Goal: Information Seeking & Learning: Learn about a topic

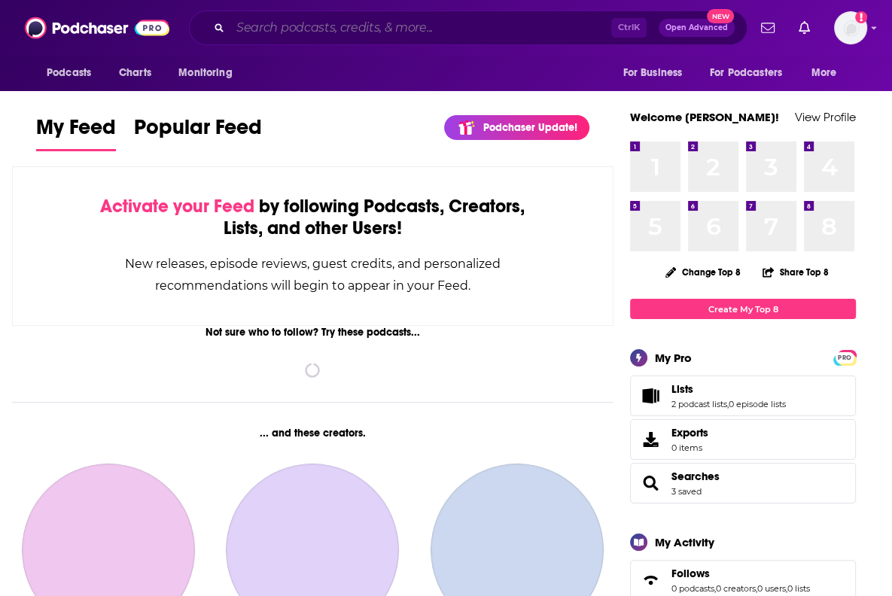
click at [283, 32] on input "Search podcasts, credits, & more..." at bounding box center [420, 28] width 381 height 24
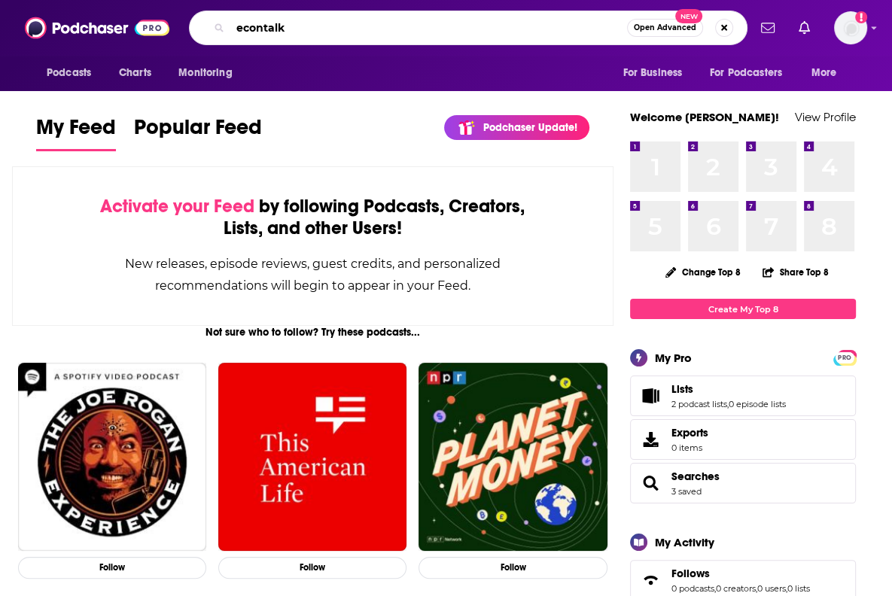
type input "econtalk"
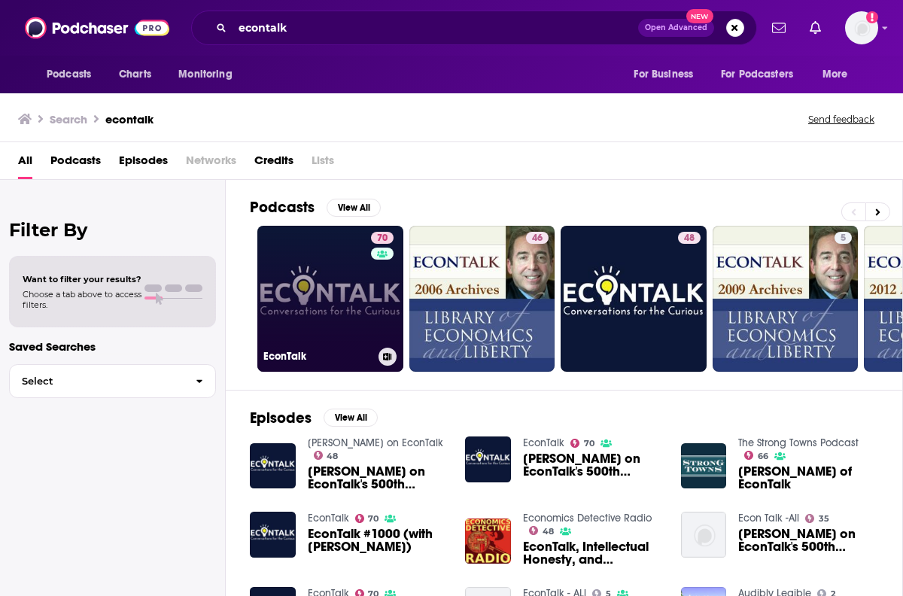
click at [350, 324] on link "70 EconTalk" at bounding box center [330, 299] width 146 height 146
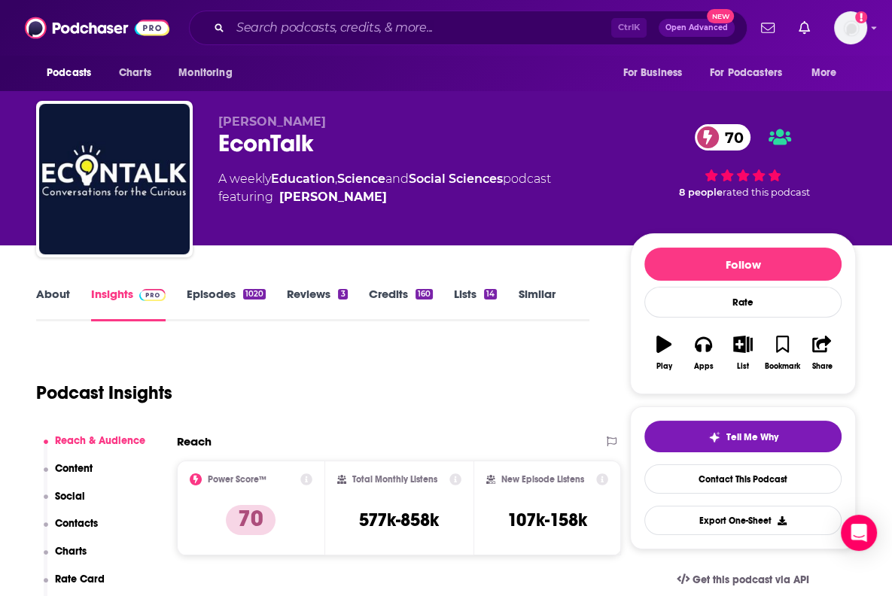
click at [300, 479] on icon at bounding box center [306, 479] width 12 height 12
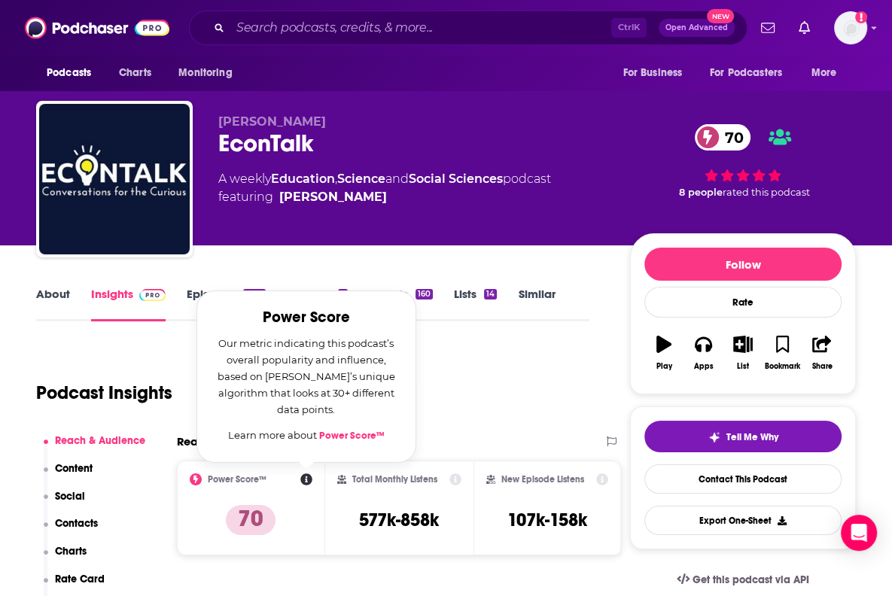
click at [300, 479] on icon at bounding box center [306, 479] width 12 height 12
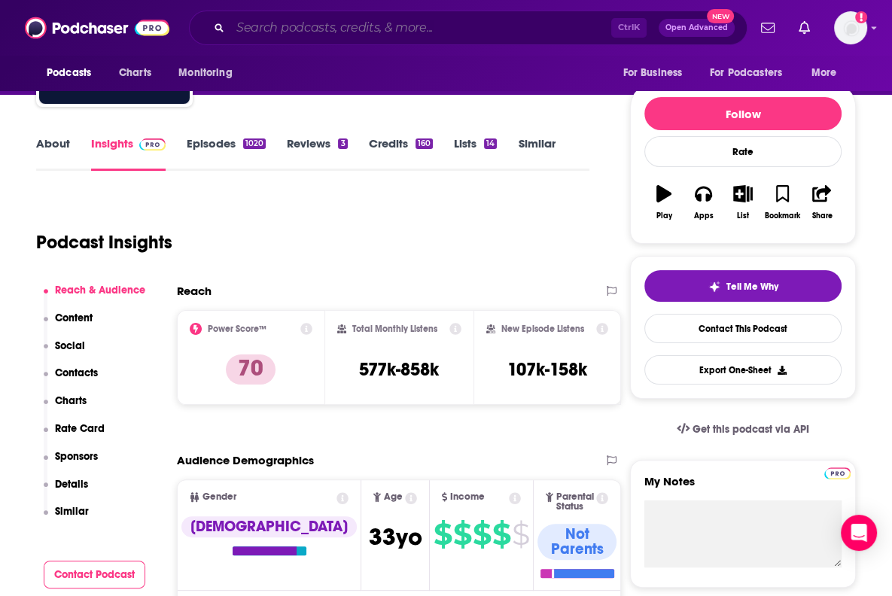
click at [360, 29] on input "Search podcasts, credits, & more..." at bounding box center [420, 28] width 381 height 24
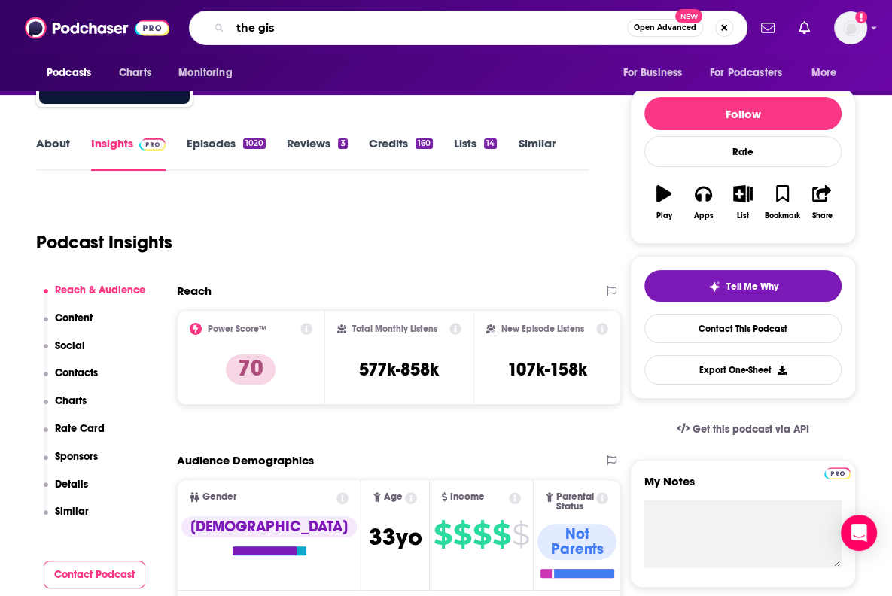
type input "the gist"
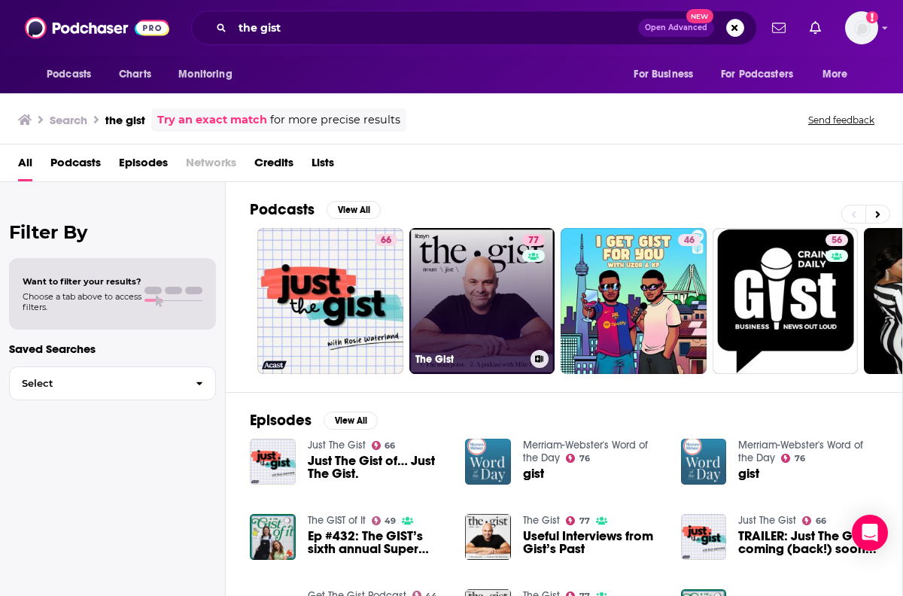
click at [454, 312] on link "77 The Gist" at bounding box center [482, 301] width 146 height 146
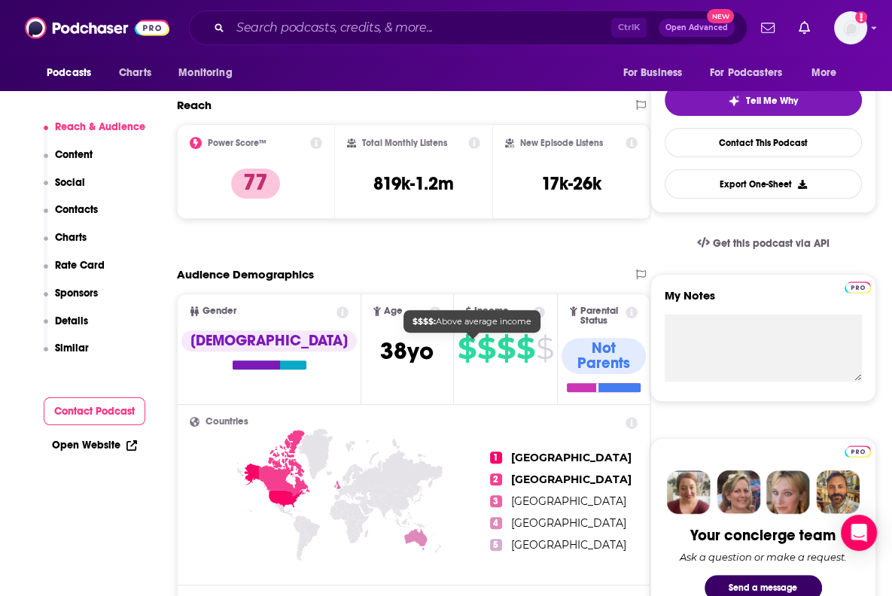
scroll to position [376, 0]
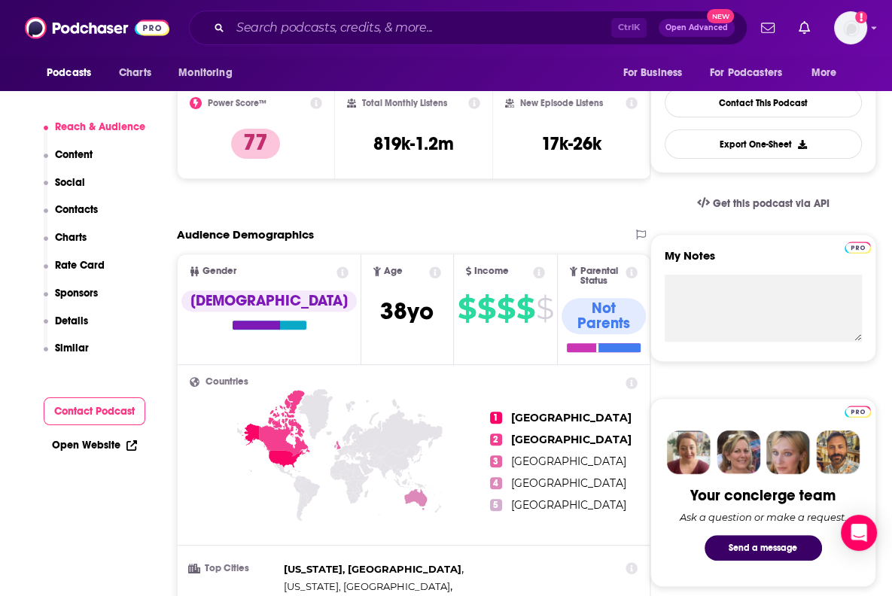
drag, startPoint x: 399, startPoint y: 219, endPoint x: 321, endPoint y: 201, distance: 79.6
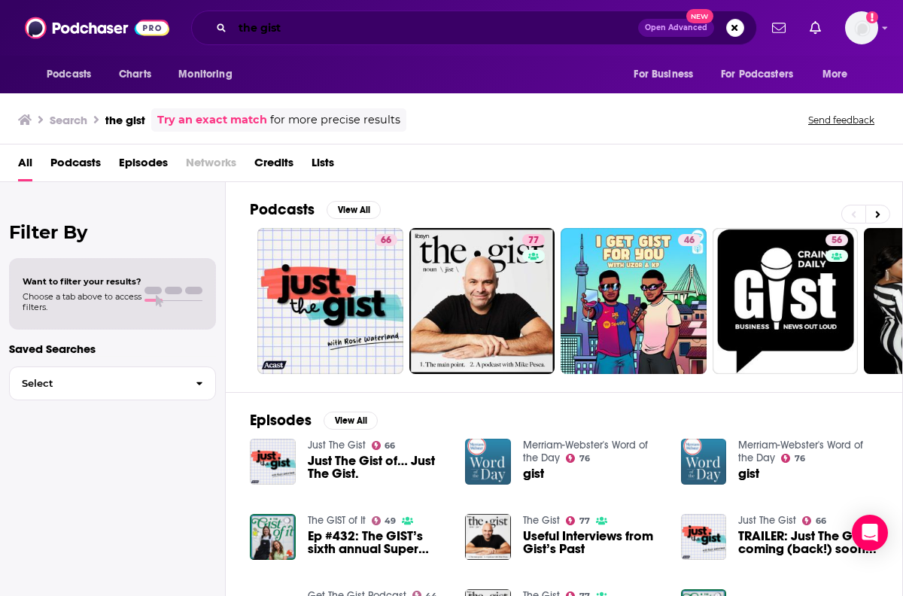
click at [316, 29] on input "the gist" at bounding box center [435, 28] width 406 height 24
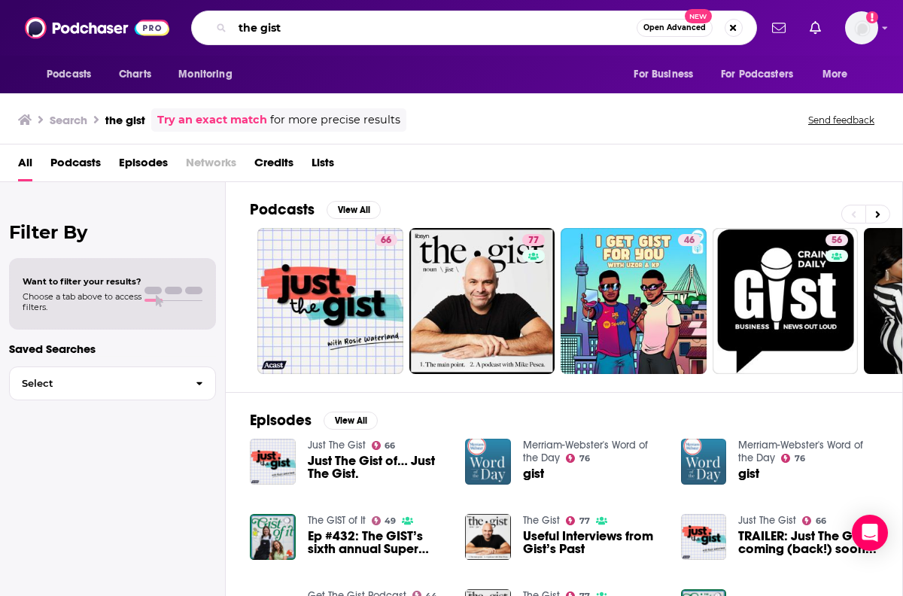
click at [316, 29] on input "the gist" at bounding box center [434, 28] width 404 height 24
type input "[PERSON_NAME] show"
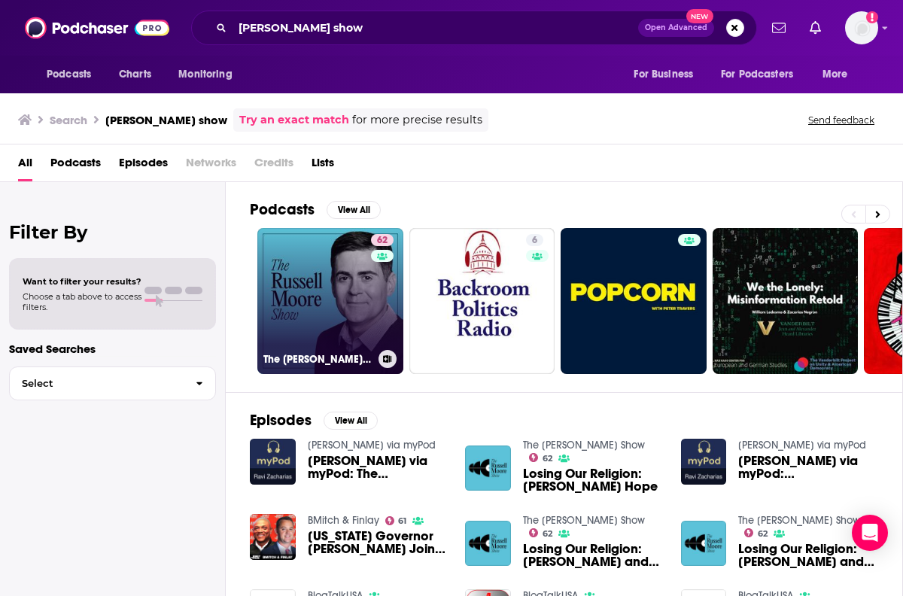
click at [336, 291] on link "62 The [PERSON_NAME] Show" at bounding box center [330, 301] width 146 height 146
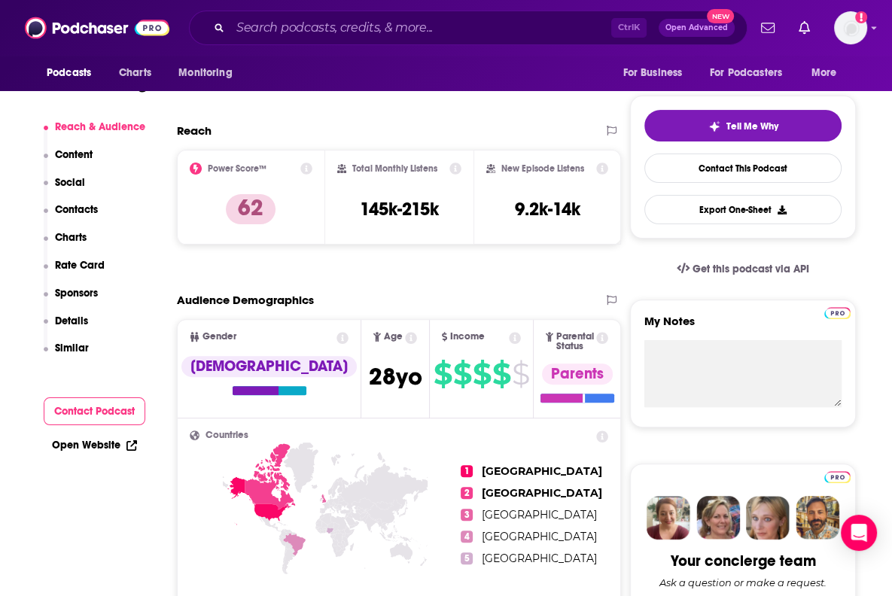
scroll to position [301, 0]
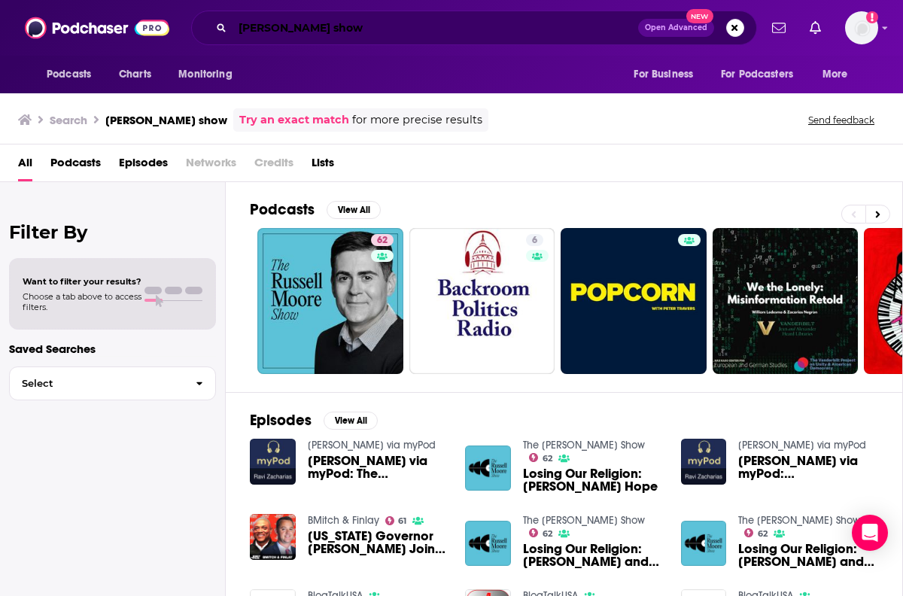
click at [314, 23] on input "[PERSON_NAME] show" at bounding box center [435, 28] width 406 height 24
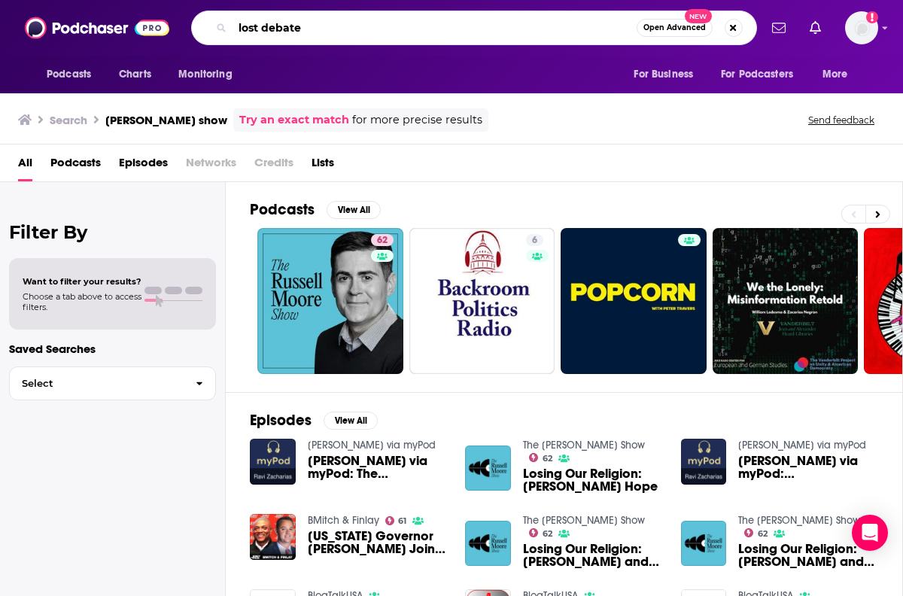
type input "lost debate"
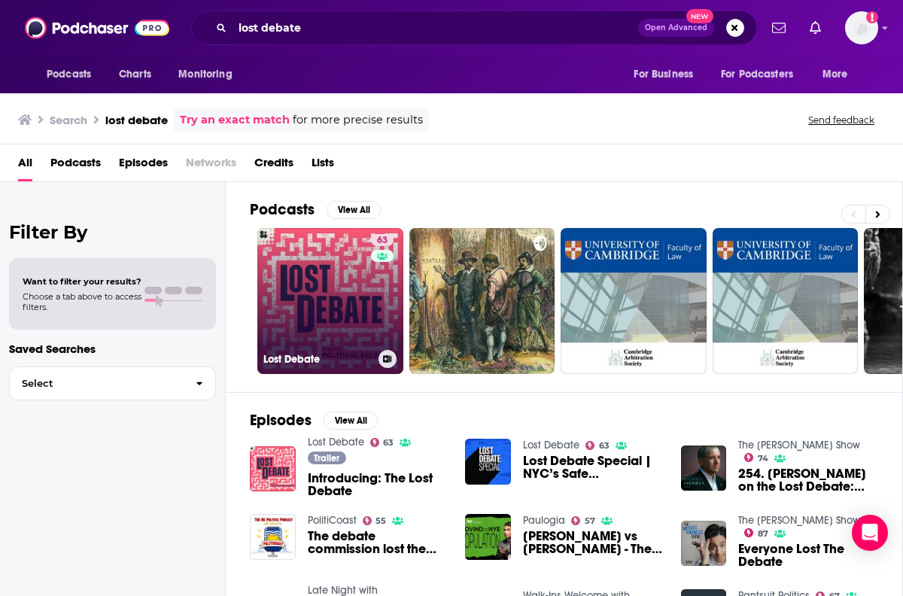
click at [324, 326] on link "63 Lost Debate" at bounding box center [330, 301] width 146 height 146
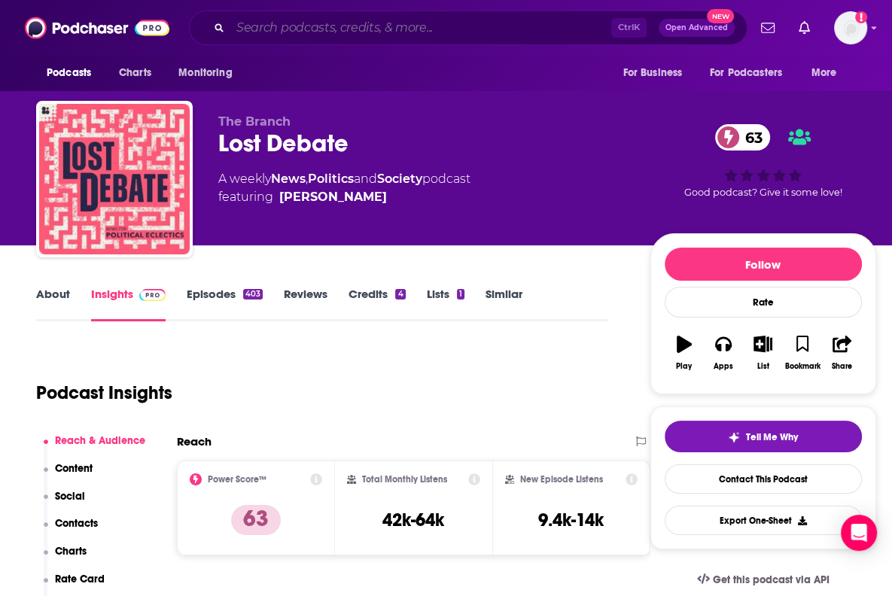
click at [397, 24] on input "Search podcasts, credits, & more..." at bounding box center [420, 28] width 381 height 24
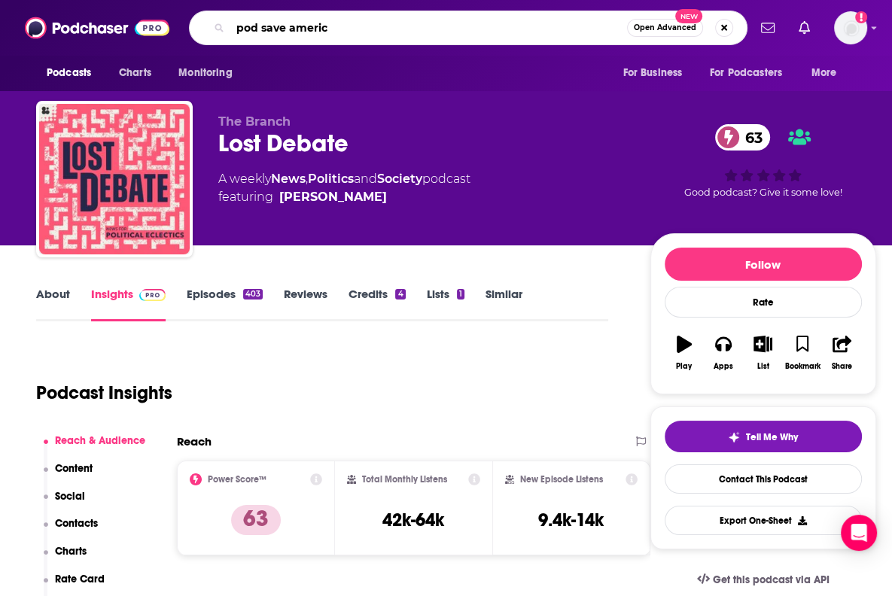
type input "pod save america"
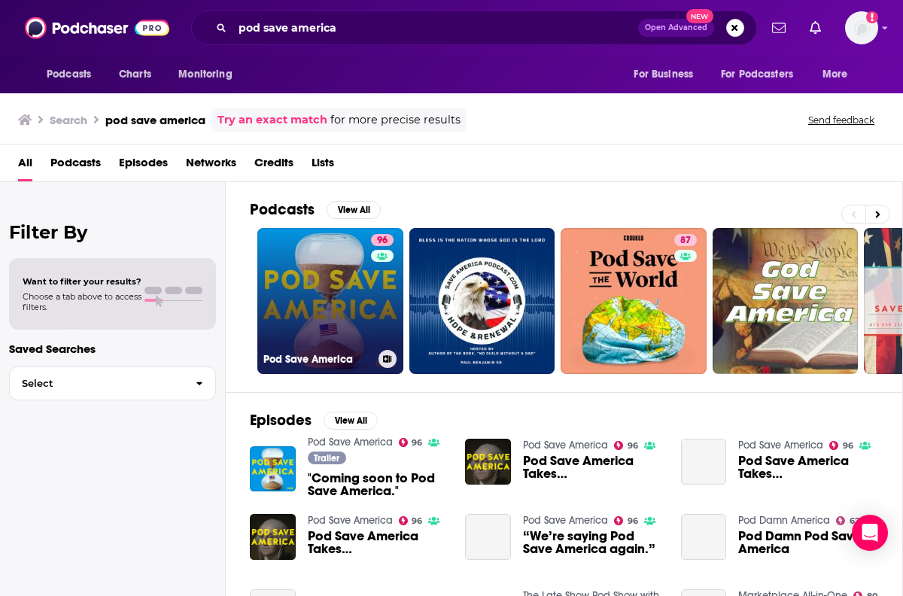
click at [374, 298] on div "96" at bounding box center [384, 292] width 26 height 116
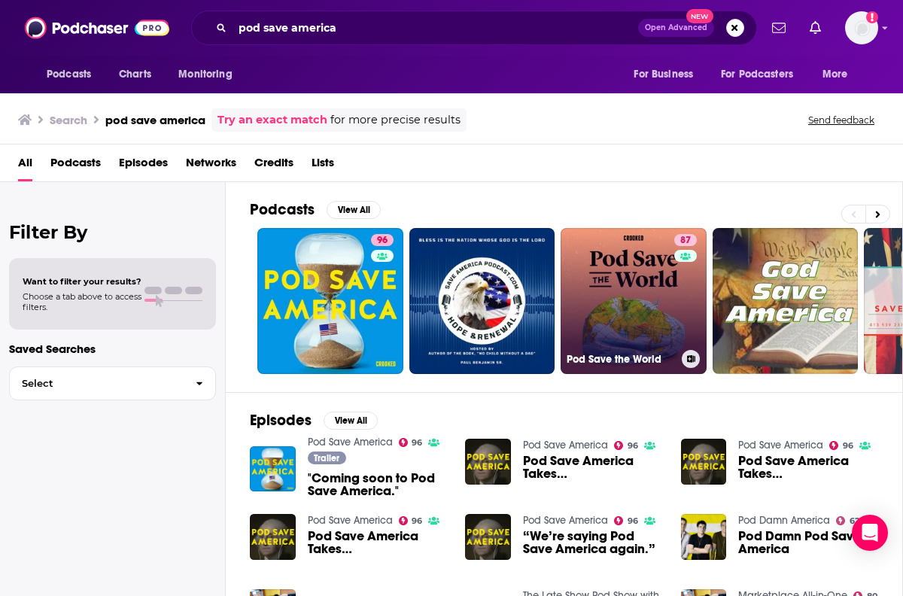
click at [631, 309] on link "87 Pod Save the World" at bounding box center [634, 301] width 146 height 146
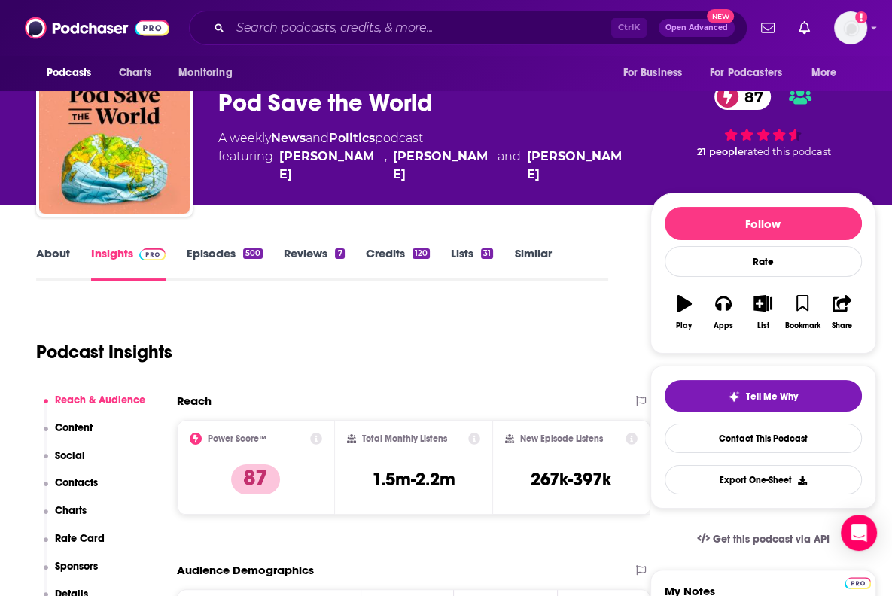
scroll to position [75, 0]
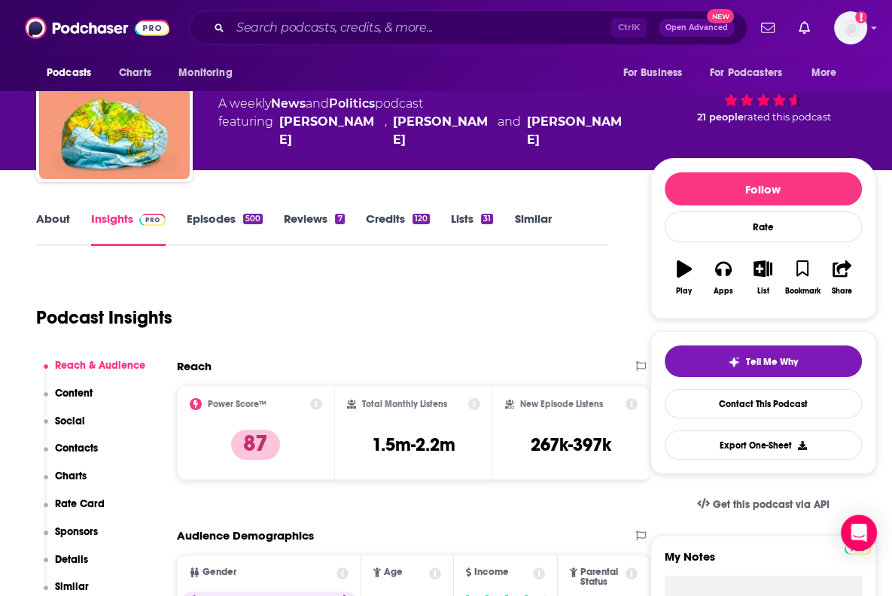
click at [535, 120] on div "[PERSON_NAME]" at bounding box center [576, 131] width 99 height 36
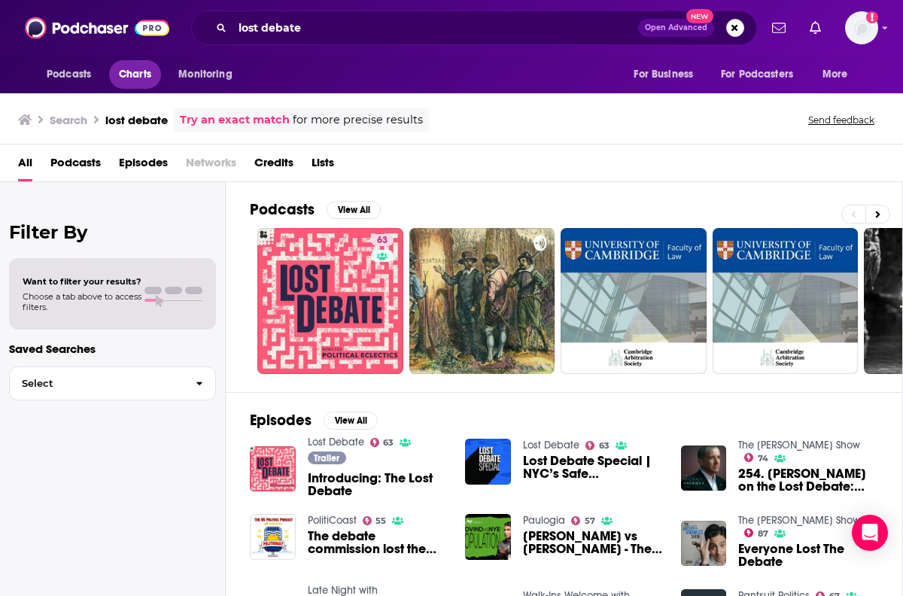
click at [153, 72] on link "Charts" at bounding box center [134, 74] width 51 height 29
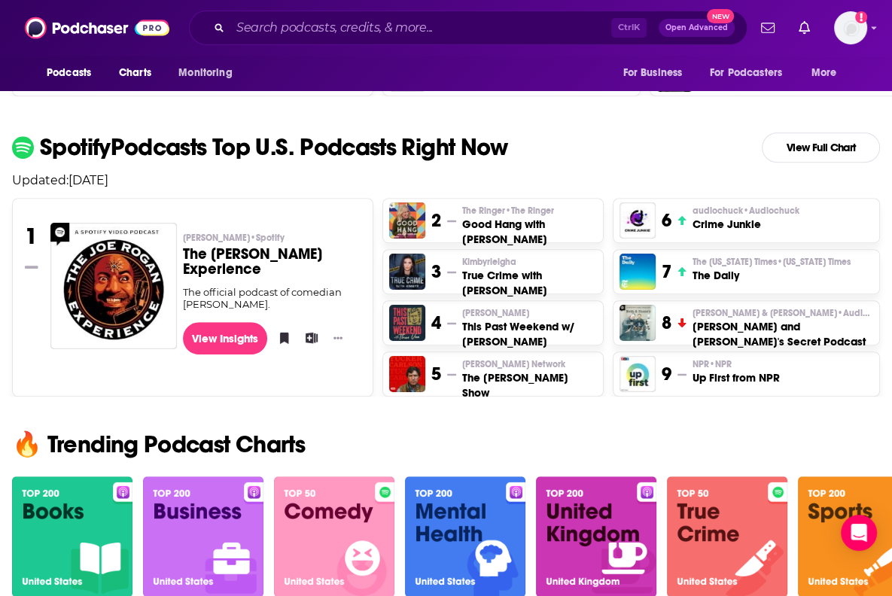
scroll to position [677, 0]
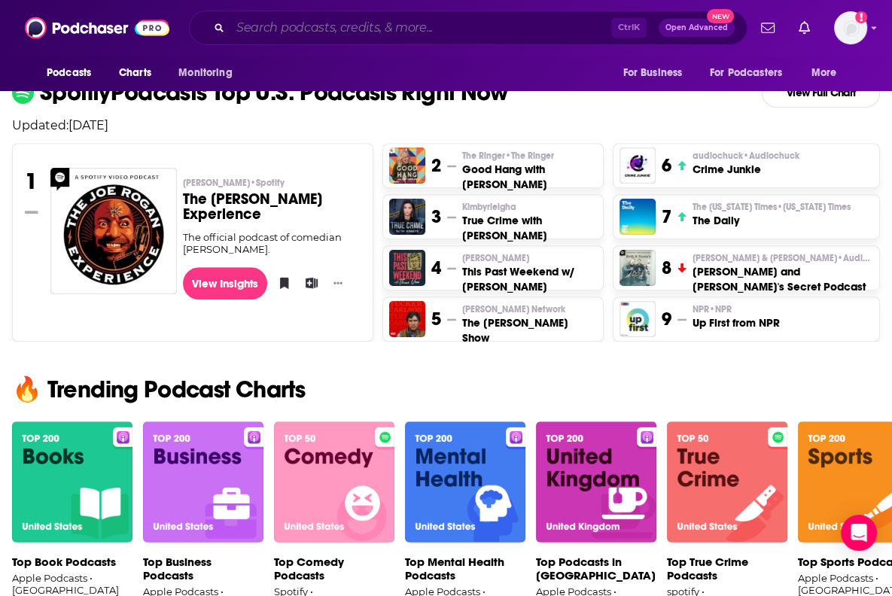
click at [316, 22] on input "Search podcasts, credits, & more..." at bounding box center [420, 28] width 381 height 24
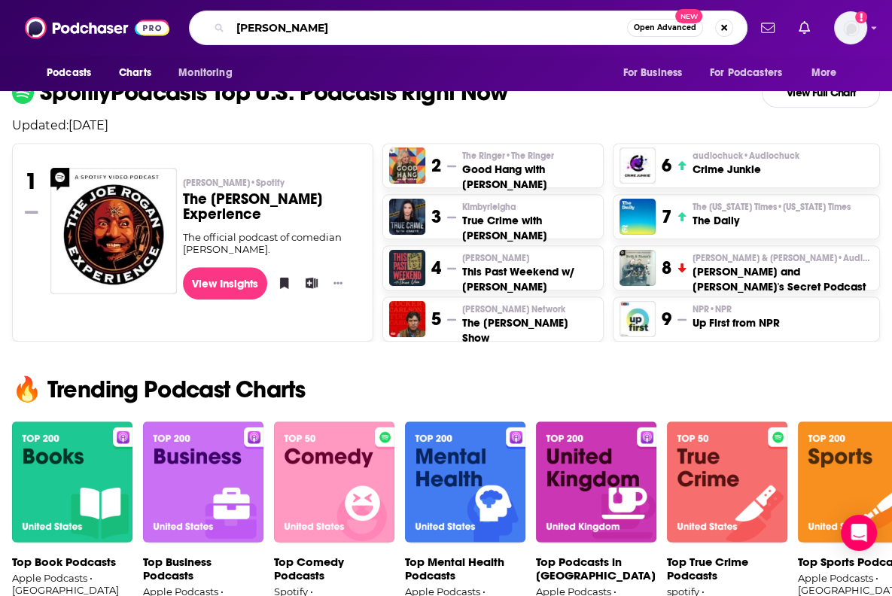
type input "[PERSON_NAME]"
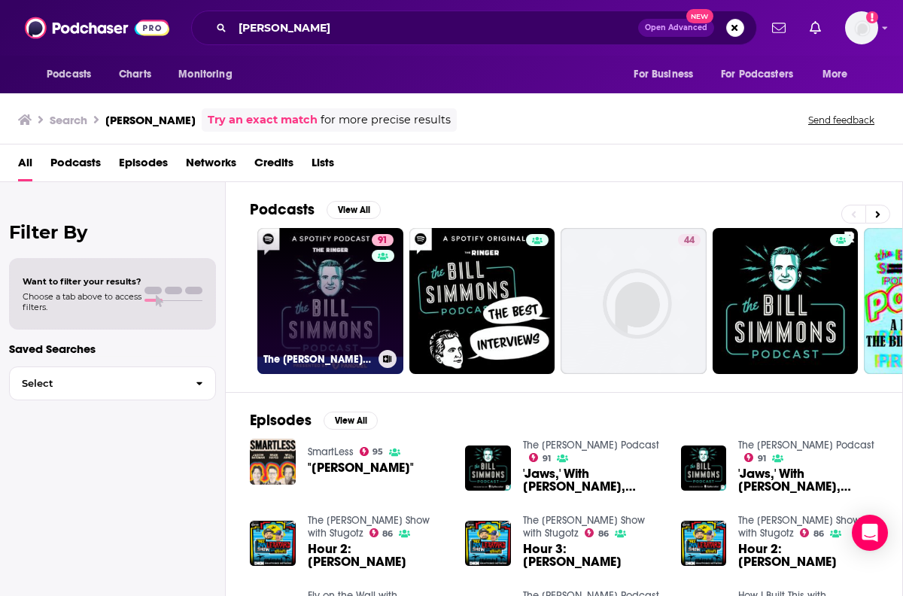
click at [325, 320] on link "91 The [PERSON_NAME] Podcast" at bounding box center [330, 301] width 146 height 146
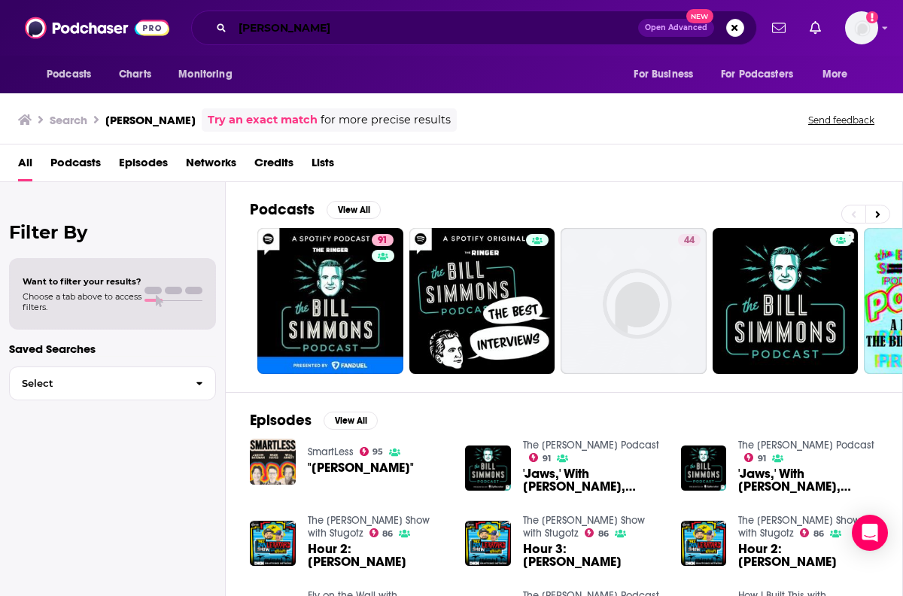
click at [363, 35] on input "[PERSON_NAME]" at bounding box center [435, 28] width 406 height 24
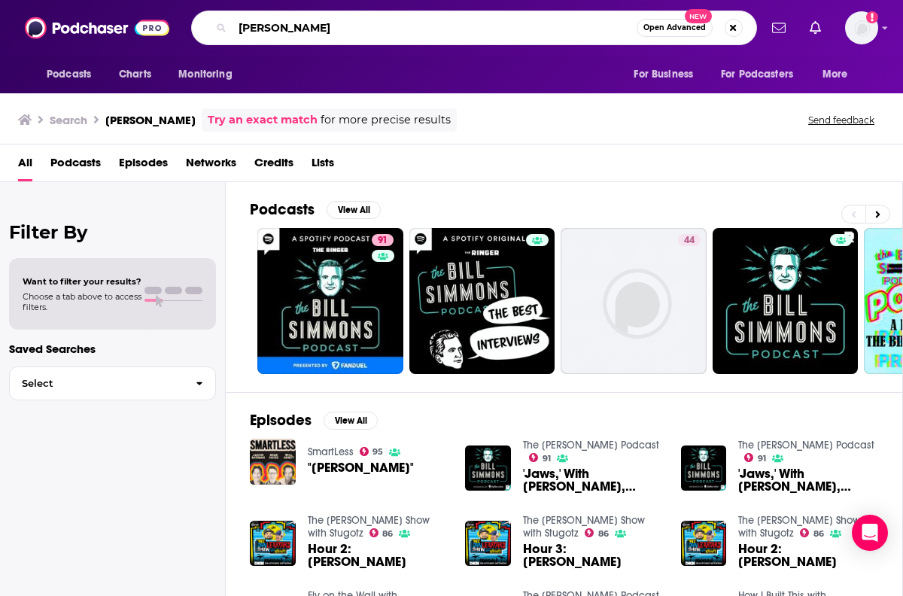
click at [363, 35] on input "[PERSON_NAME]" at bounding box center [434, 28] width 404 height 24
type input "the rewatchables"
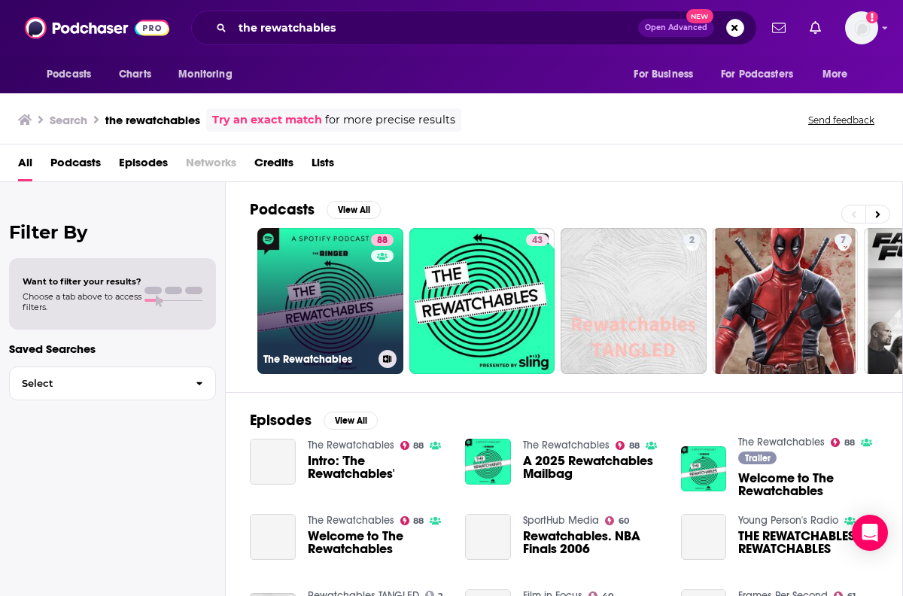
click at [361, 292] on link "88 The Rewatchables" at bounding box center [330, 301] width 146 height 146
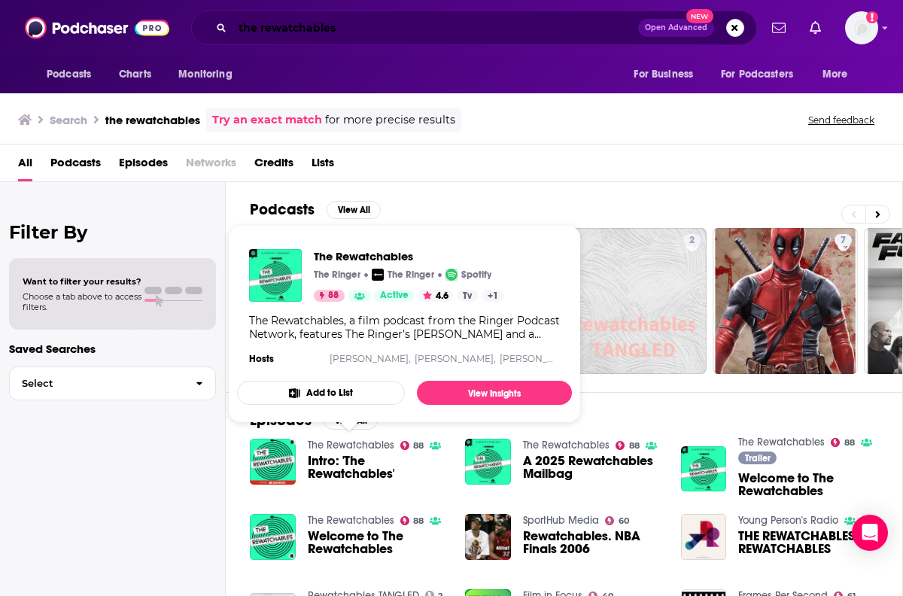
click at [290, 17] on input "the rewatchables" at bounding box center [435, 28] width 406 height 24
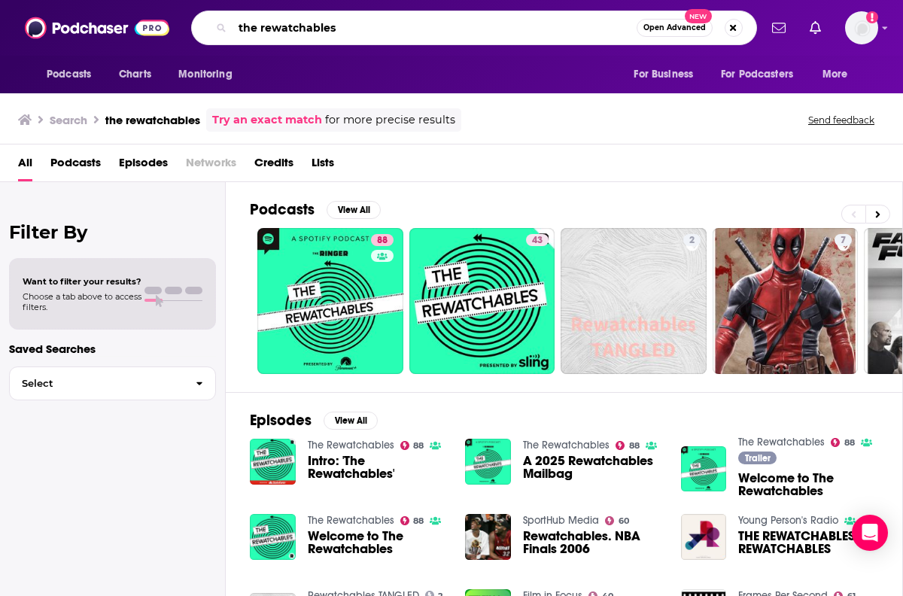
click at [290, 17] on input "the rewatchables" at bounding box center [434, 28] width 404 height 24
type input "the ringer"
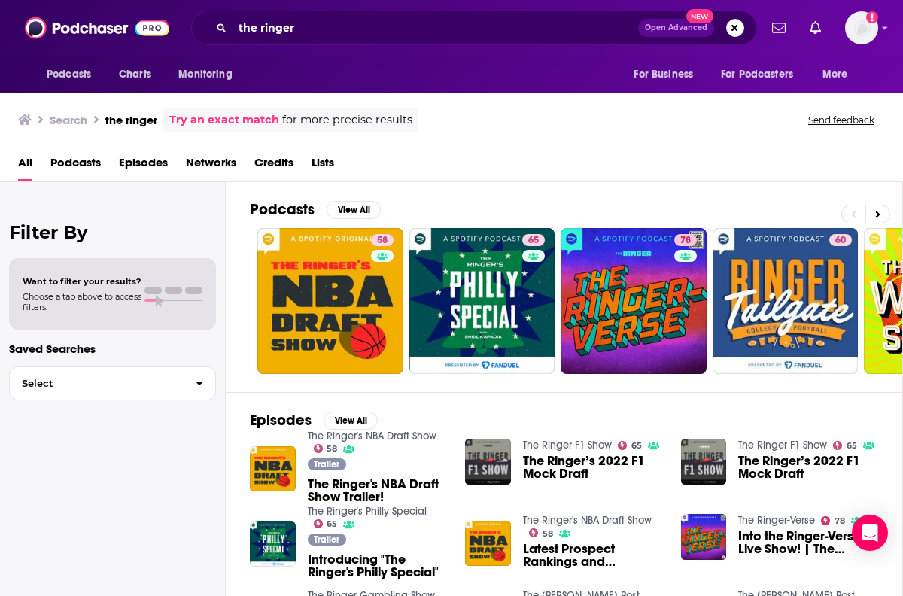
click at [807, 411] on div "Episodes View All The Ringer's NBA Draft Show 58 Trailer The Ringer's NBA Draft…" at bounding box center [564, 529] width 677 height 275
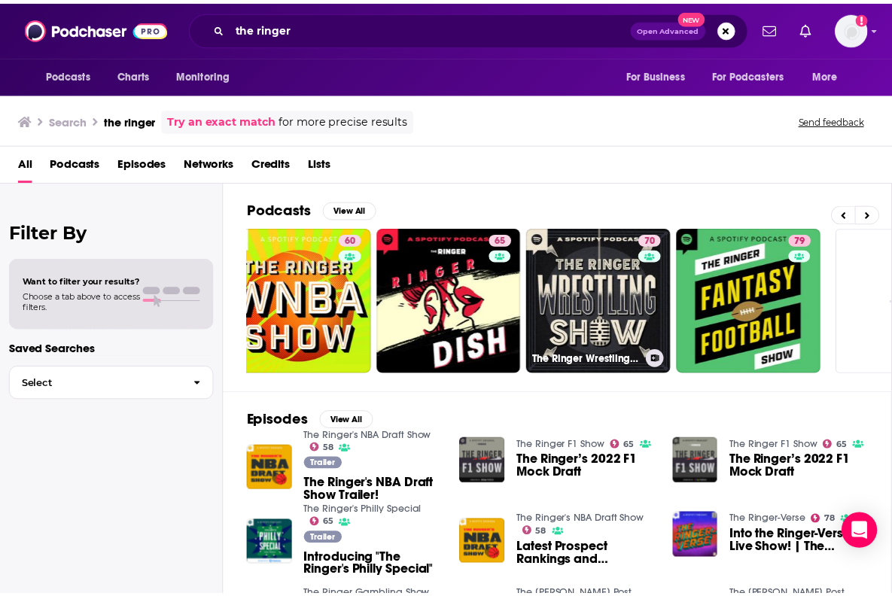
scroll to position [0, 655]
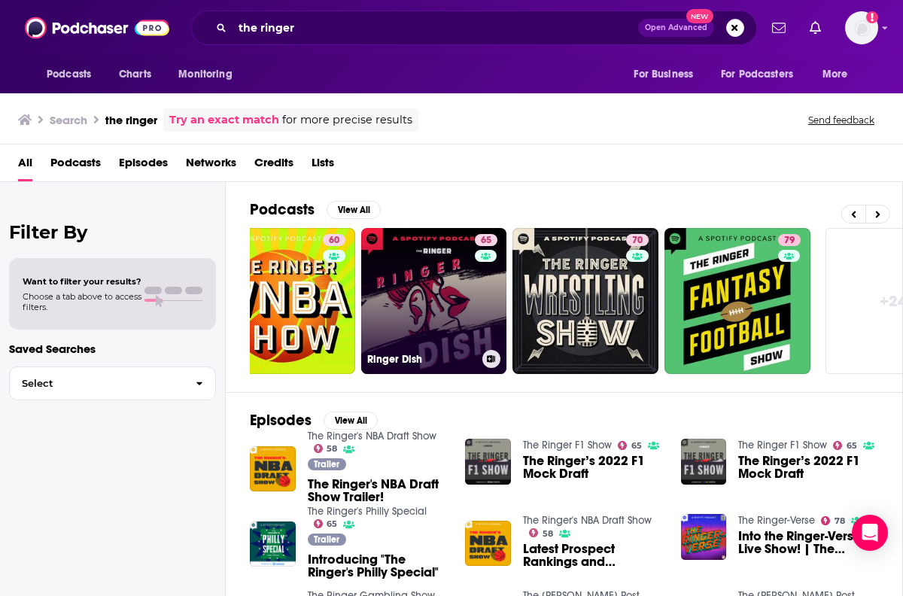
click at [454, 300] on link "65 Ringer Dish" at bounding box center [434, 301] width 146 height 146
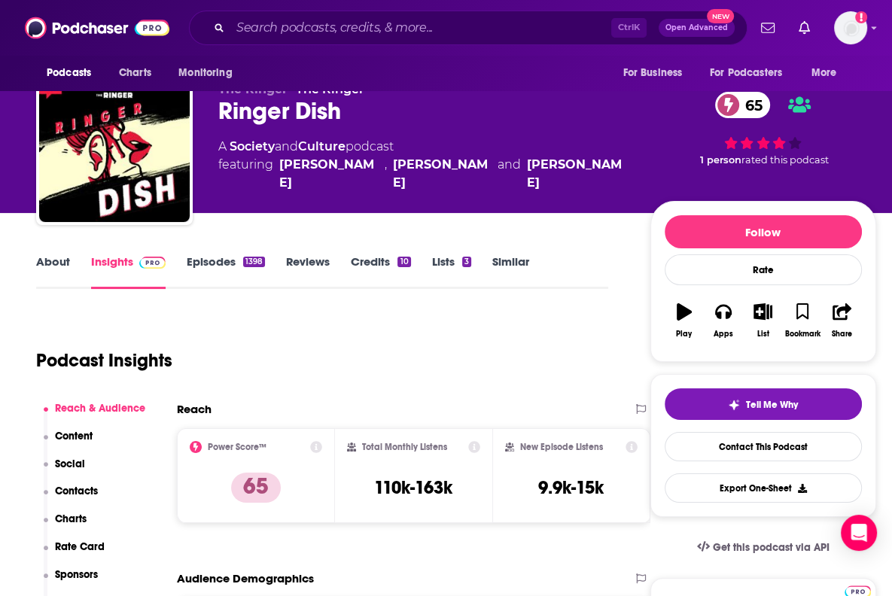
scroll to position [32, 0]
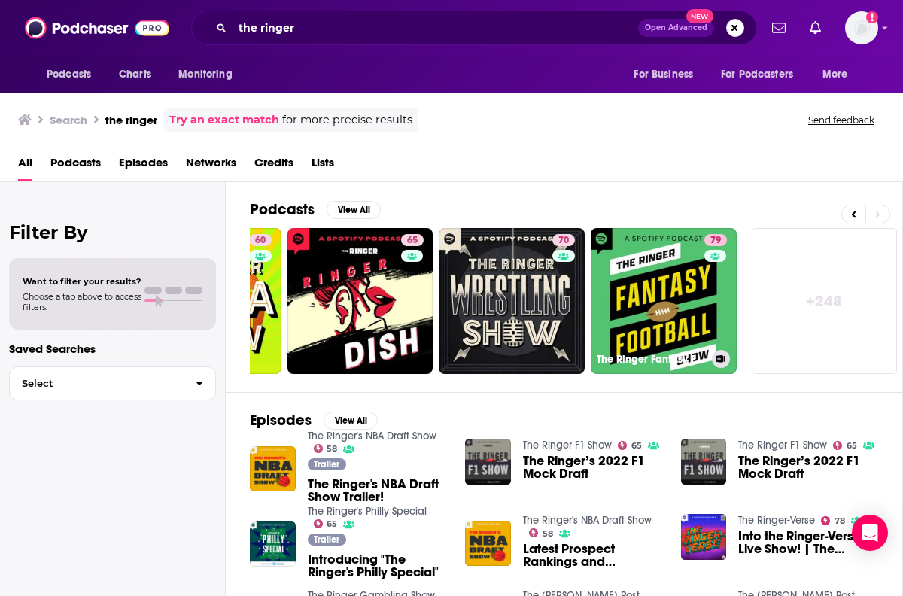
scroll to position [0, 716]
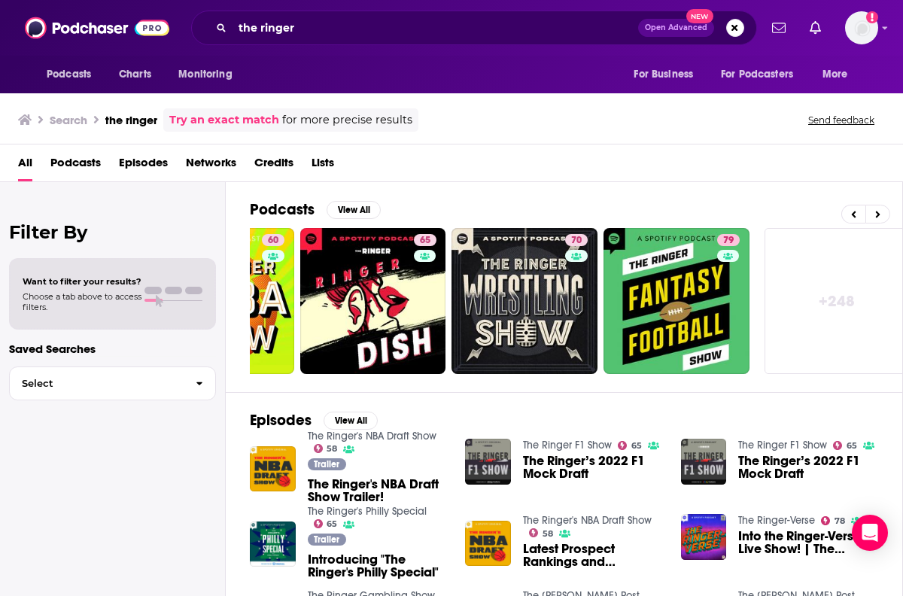
click at [816, 284] on link "+ 248" at bounding box center [837, 301] width 146 height 146
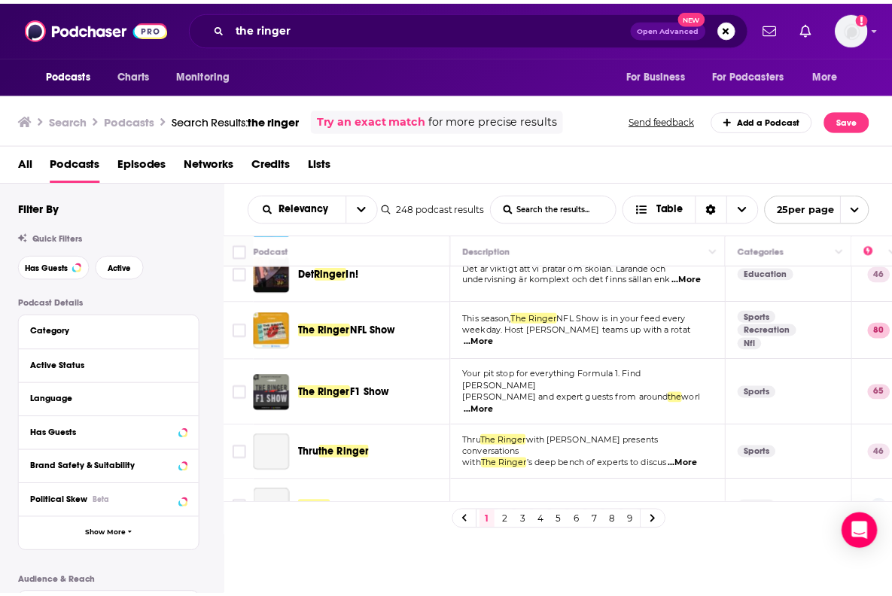
scroll to position [570, 0]
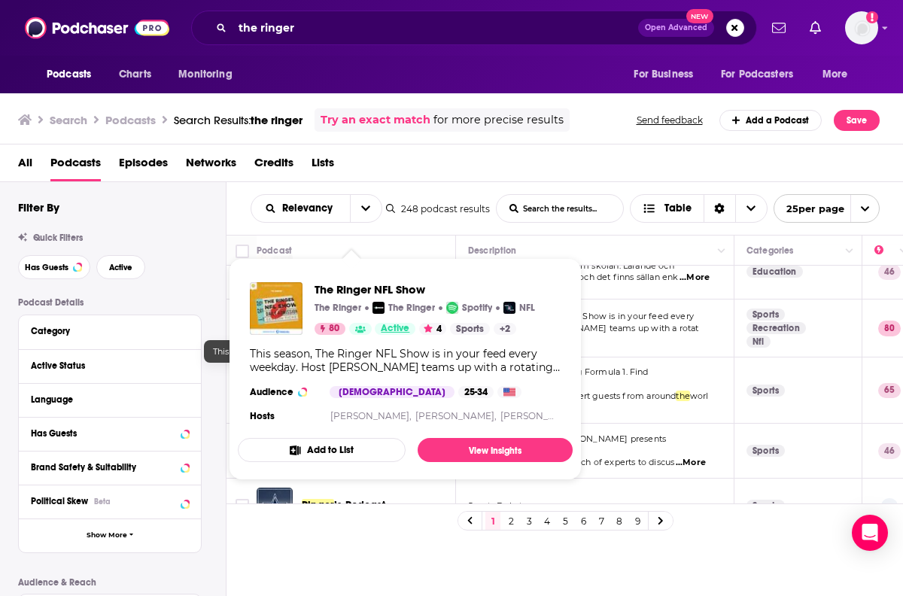
click at [378, 325] on link "Active" at bounding box center [395, 329] width 41 height 12
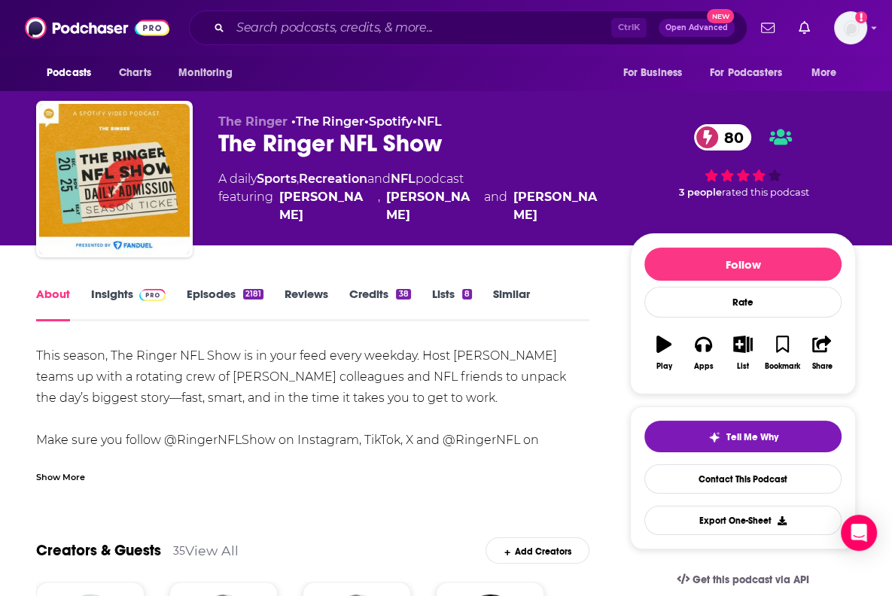
click at [139, 291] on img at bounding box center [152, 295] width 26 height 12
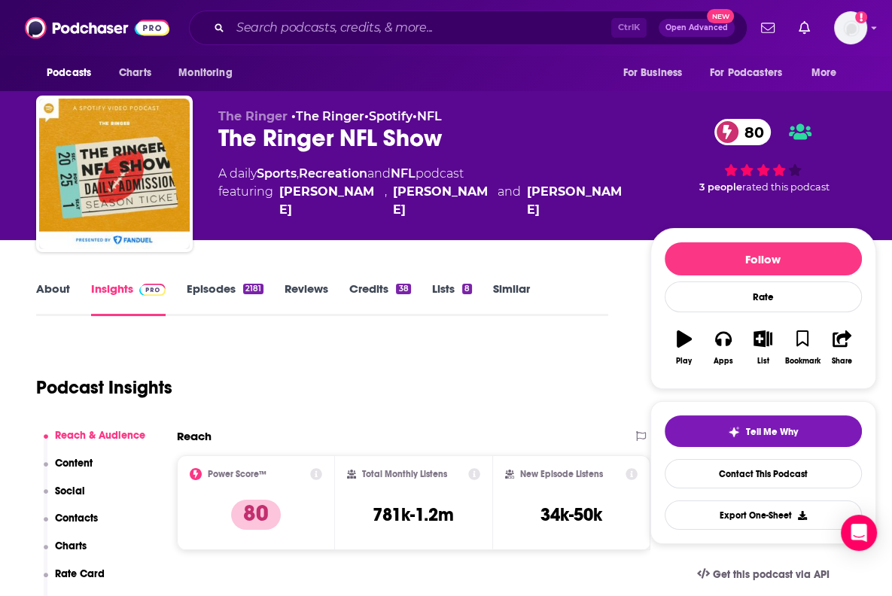
scroll to position [6, 0]
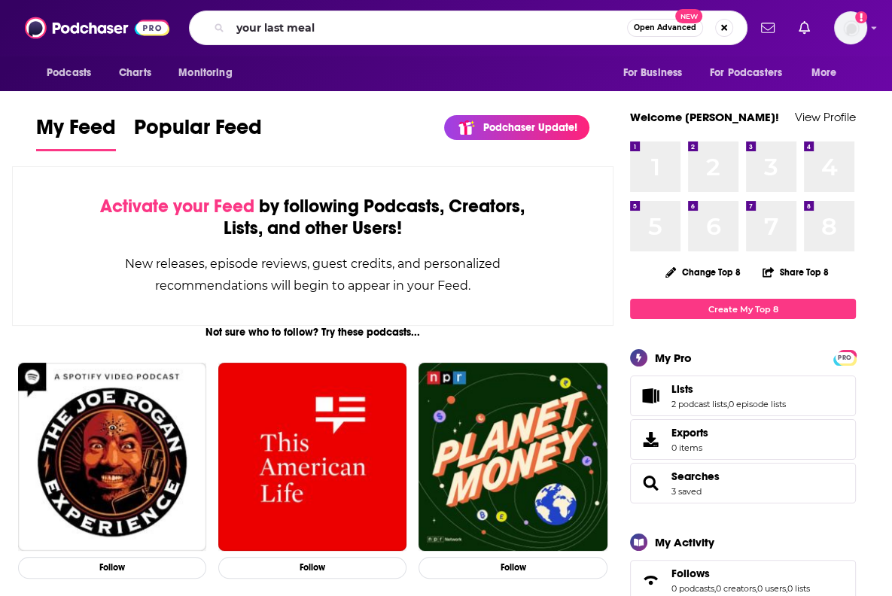
type input "your last meal"
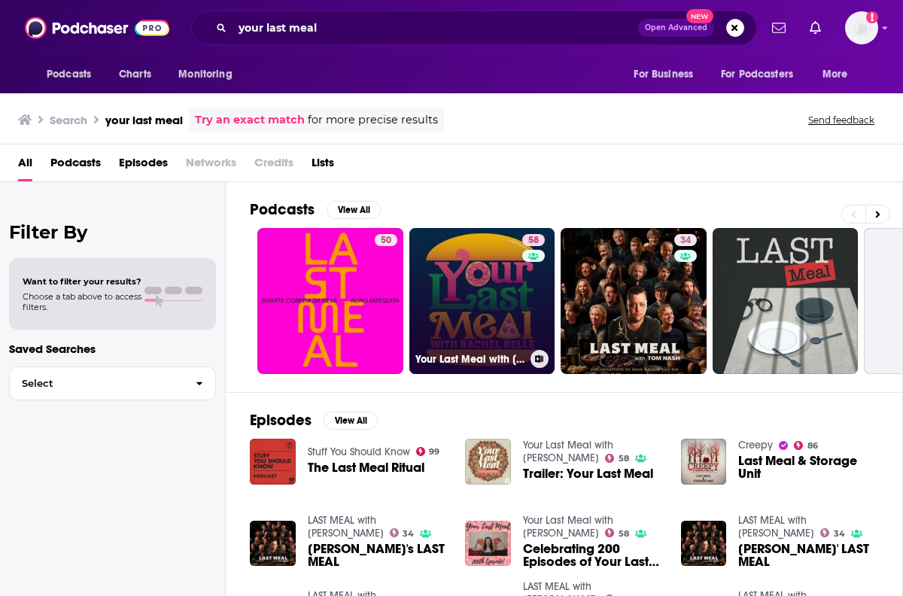
click at [467, 325] on link "58 Your Last Meal with Rachel Belle" at bounding box center [482, 301] width 146 height 146
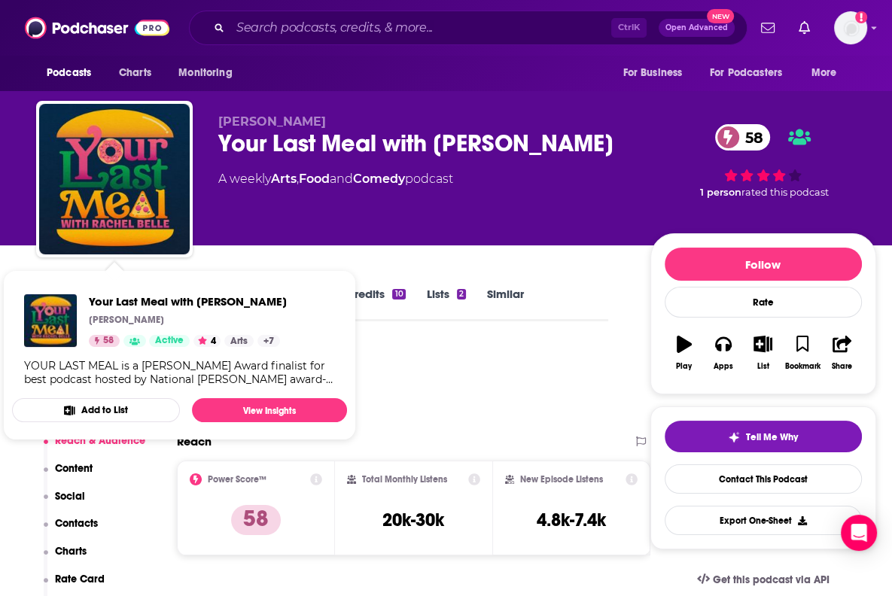
click at [448, 375] on div "Podcast Insights" at bounding box center [316, 383] width 560 height 77
